Goal: Transaction & Acquisition: Subscribe to service/newsletter

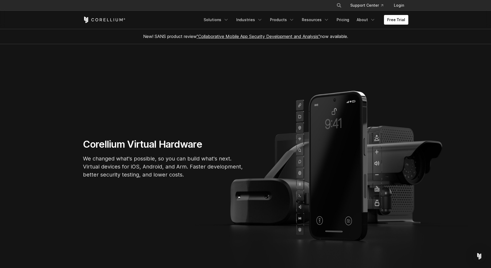
drag, startPoint x: 209, startPoint y: 83, endPoint x: 110, endPoint y: 97, distance: 100.2
click at [110, 97] on section "Corellium Virtual Hardware We changed what's possible, so you can build what's …" at bounding box center [245, 160] width 491 height 233
drag, startPoint x: 154, startPoint y: 90, endPoint x: 144, endPoint y: 92, distance: 10.2
drag, startPoint x: 144, startPoint y: 92, endPoint x: 131, endPoint y: 87, distance: 13.4
click at [131, 87] on section "Corellium Virtual Hardware We changed what's possible, so you can build what's …" at bounding box center [245, 160] width 491 height 233
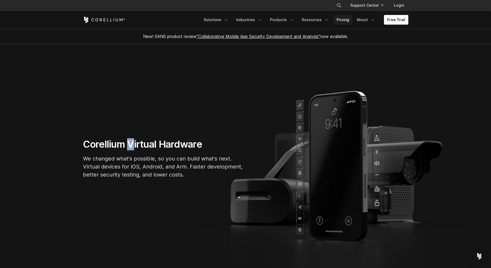
click at [345, 21] on link "Pricing" at bounding box center [342, 20] width 19 height 10
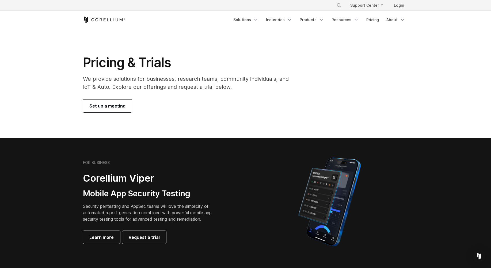
click at [44, 182] on section "FOR BUSINESS Corellium Viper Mobile App Security Testing Security pentesting an…" at bounding box center [245, 202] width 491 height 128
click at [376, 21] on link "Pricing" at bounding box center [372, 20] width 19 height 10
click at [371, 19] on link "Pricing" at bounding box center [372, 20] width 19 height 10
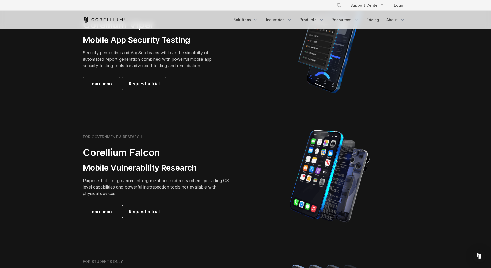
scroll to position [154, 0]
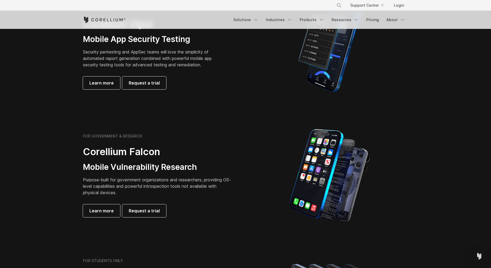
drag, startPoint x: 42, startPoint y: 131, endPoint x: 38, endPoint y: 129, distance: 4.8
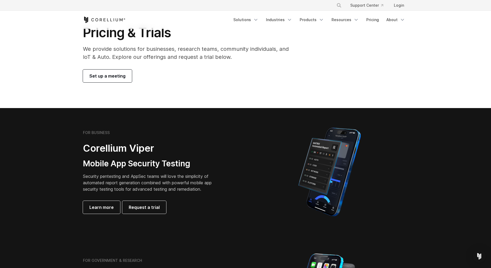
scroll to position [0, 0]
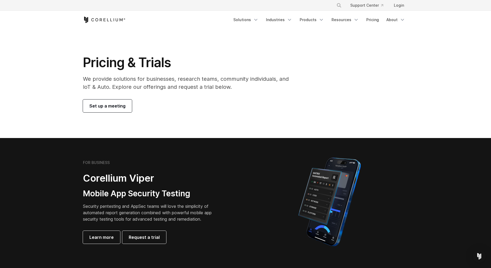
drag, startPoint x: 48, startPoint y: 116, endPoint x: 36, endPoint y: 91, distance: 28.0
click at [36, 91] on section "Pricing & Trials We provide solutions for businesses, research teams, community…" at bounding box center [245, 83] width 491 height 109
